Goal: Navigation & Orientation: Find specific page/section

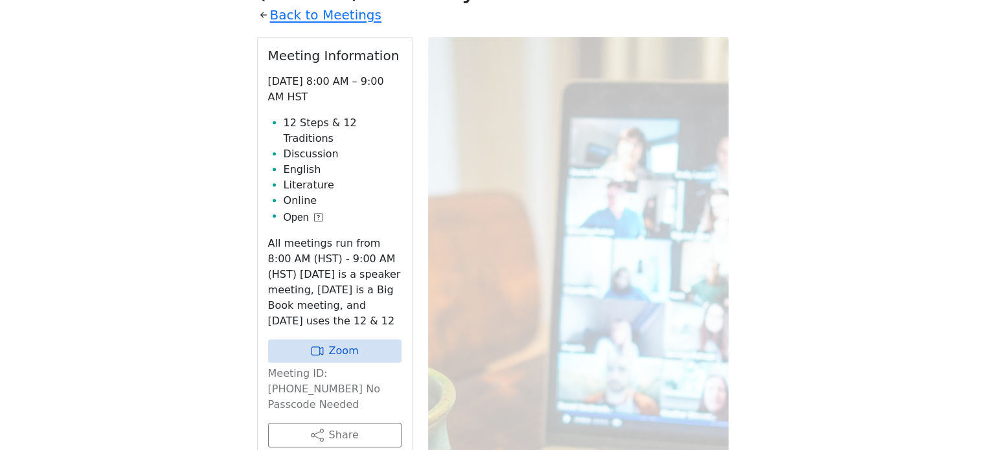
scroll to position [452, 0]
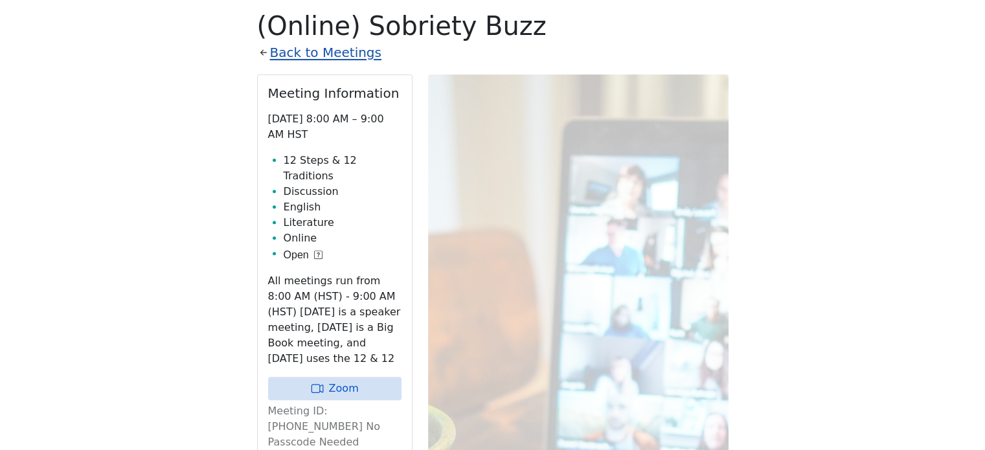
click at [274, 54] on link "Back to Meetings" at bounding box center [325, 52] width 111 height 23
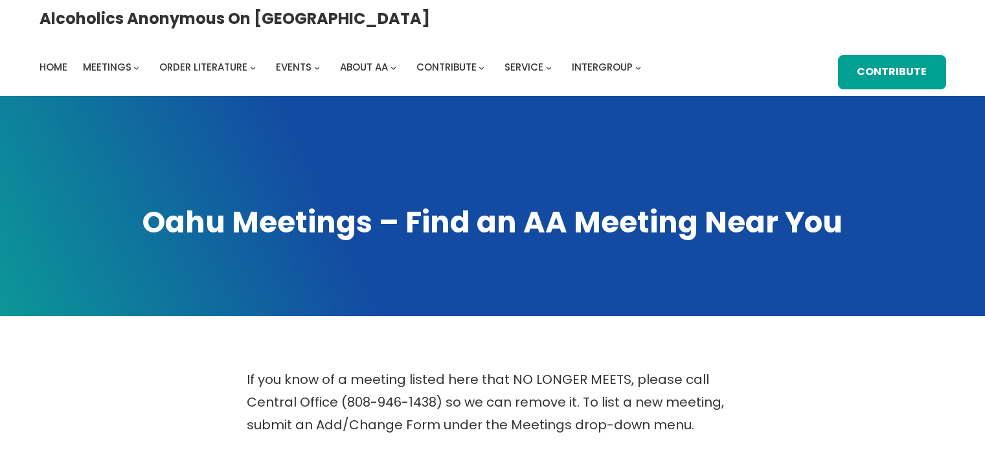
scroll to position [452, 0]
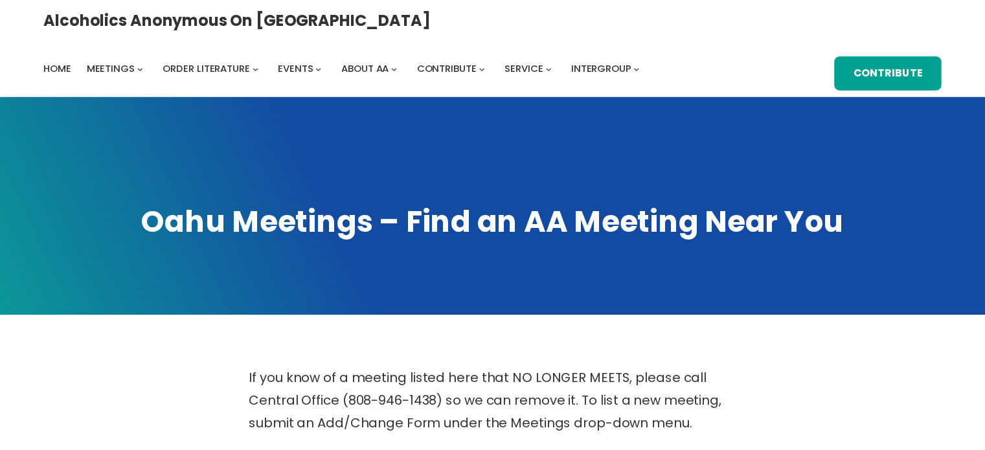
scroll to position [452, 0]
